Goal: Task Accomplishment & Management: Manage account settings

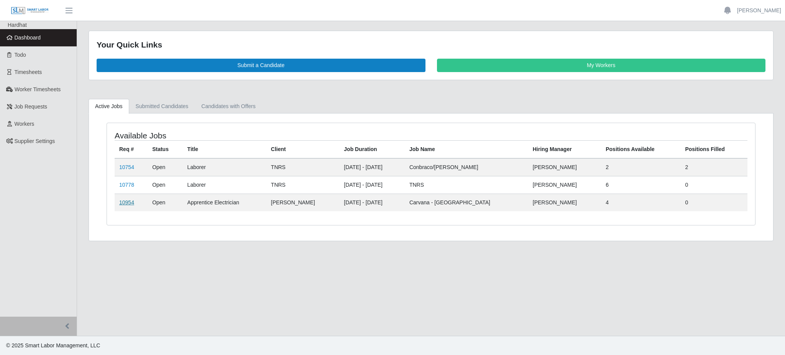
click at [121, 199] on link "10954" at bounding box center [126, 202] width 15 height 6
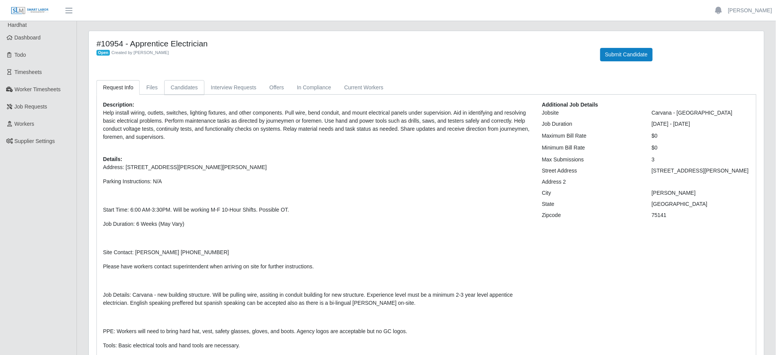
click at [176, 85] on link "Candidates" at bounding box center [184, 87] width 40 height 15
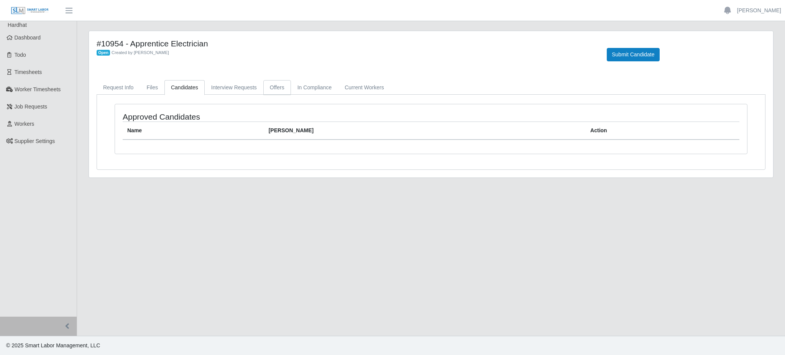
click at [267, 83] on link "Offers" at bounding box center [277, 87] width 28 height 15
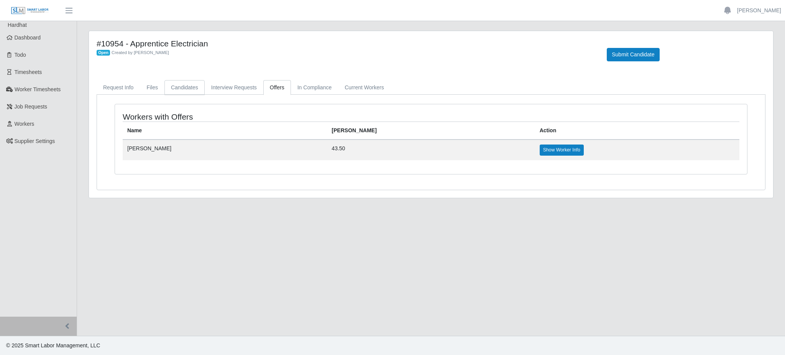
click at [188, 85] on link "Candidates" at bounding box center [184, 87] width 40 height 15
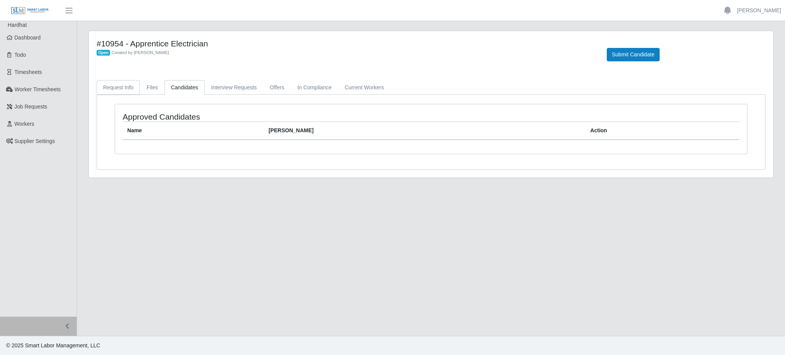
click at [121, 89] on link "Request Info" at bounding box center [118, 87] width 43 height 15
